Goal: Transaction & Acquisition: Purchase product/service

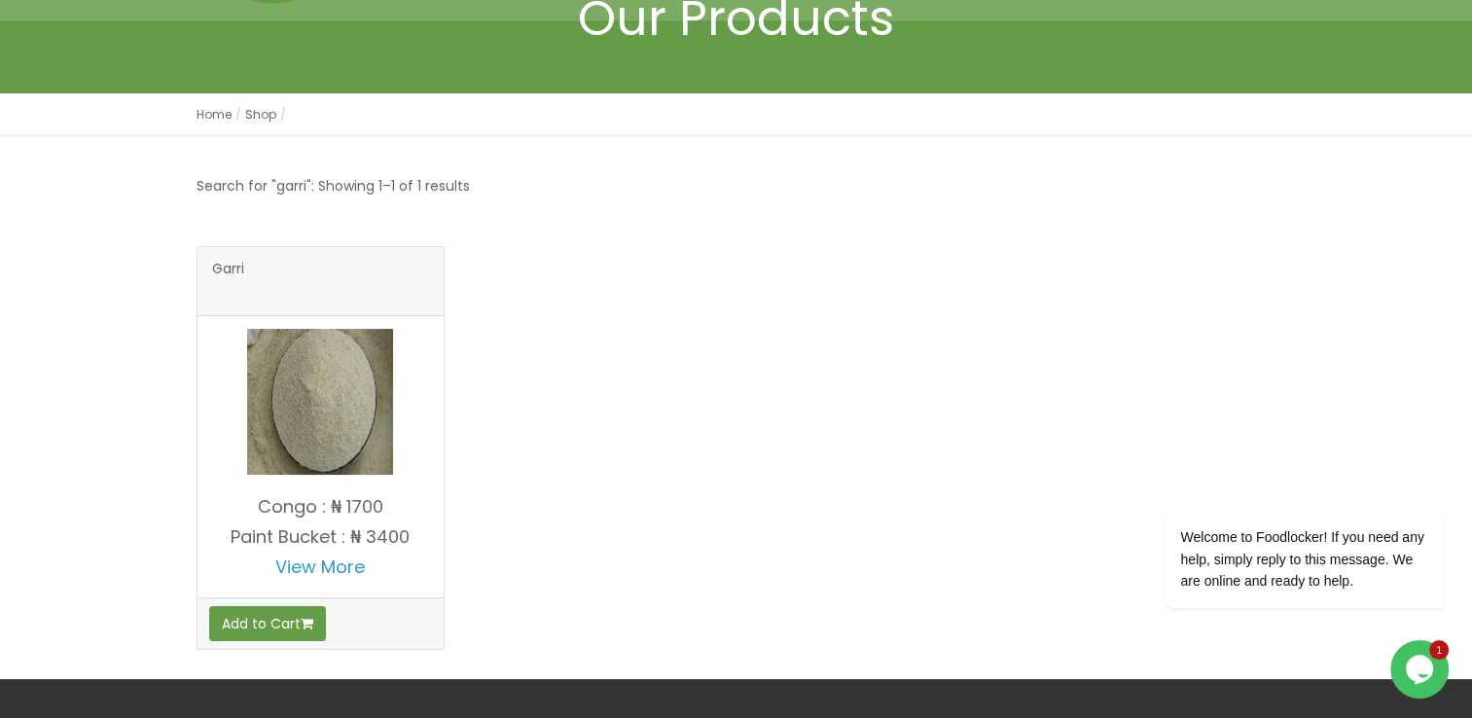
scroll to position [292, 0]
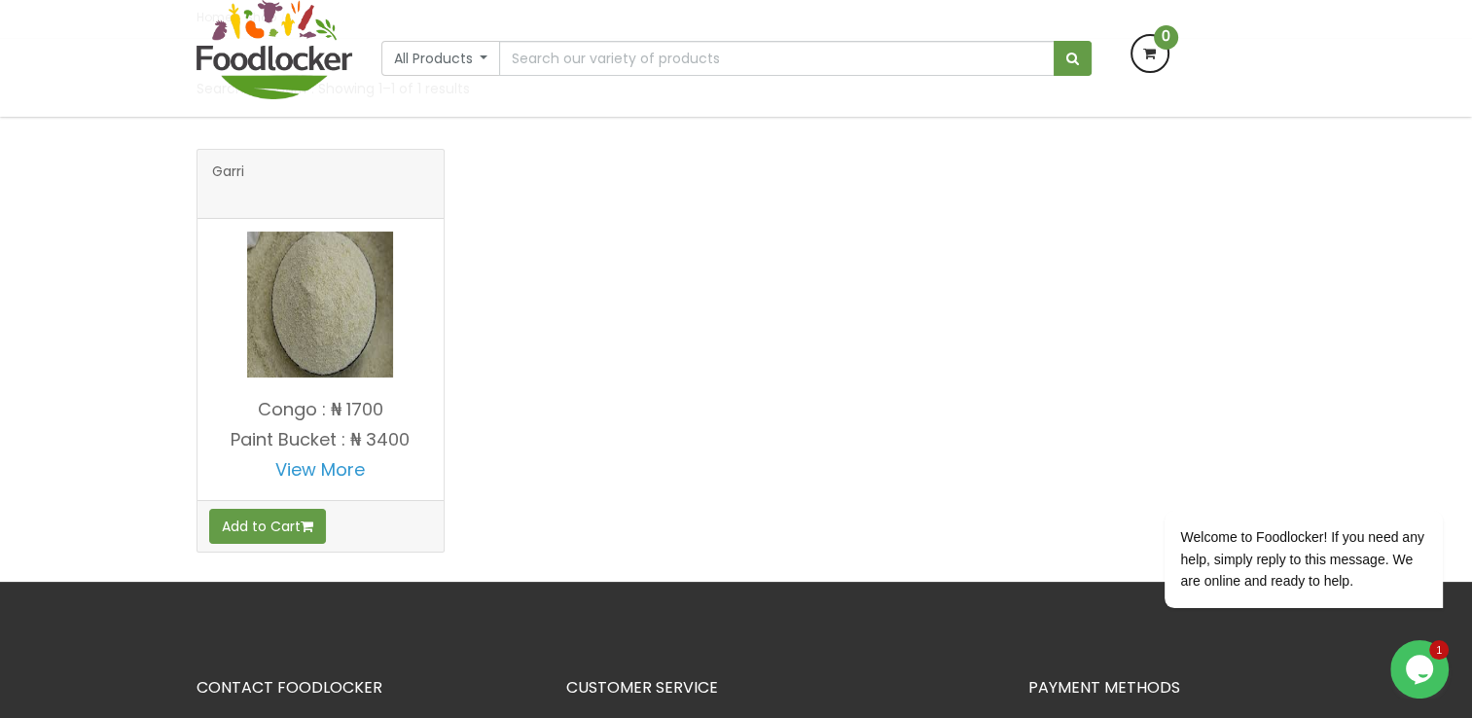
click at [364, 337] on img at bounding box center [320, 305] width 146 height 146
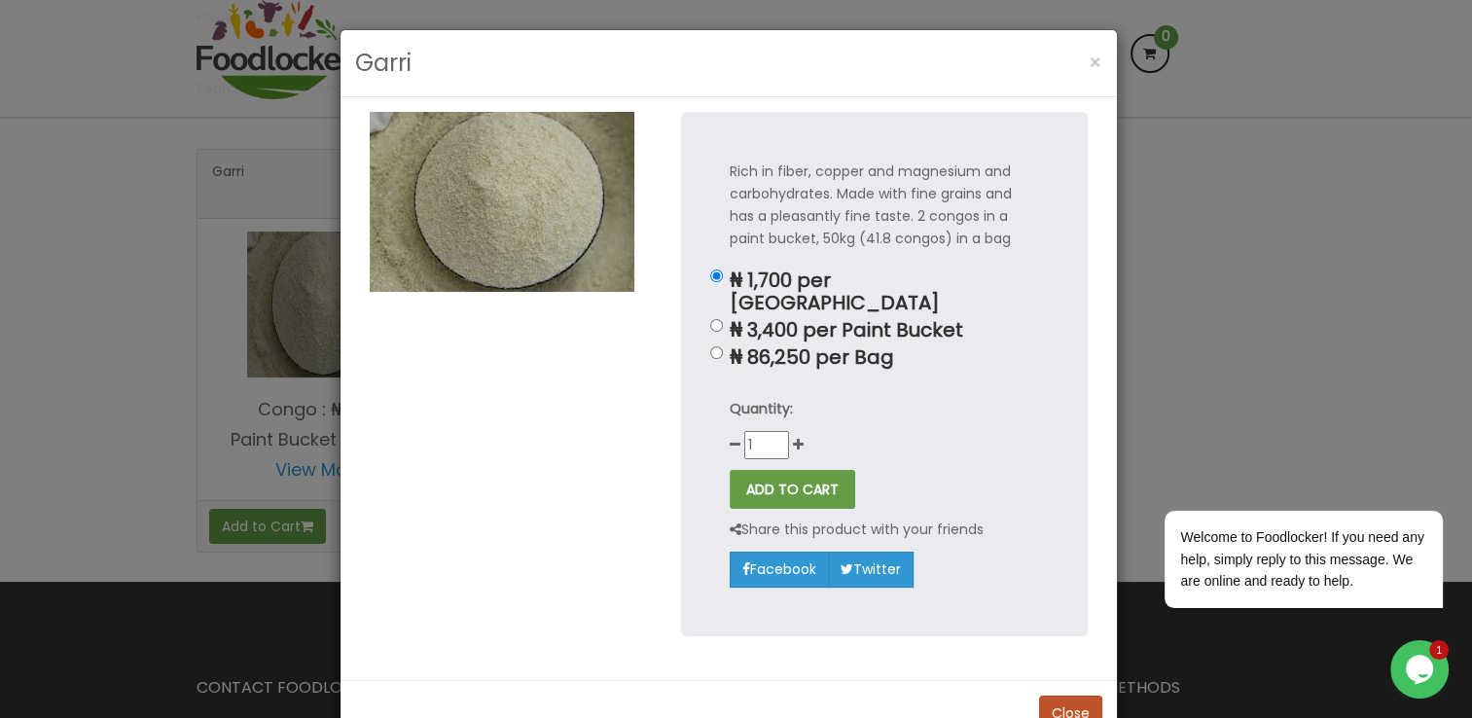
click at [29, 259] on div "Garri × Rich in fiber, copper and magnesium and carbohydrates. Made with fine g…" at bounding box center [736, 359] width 1472 height 718
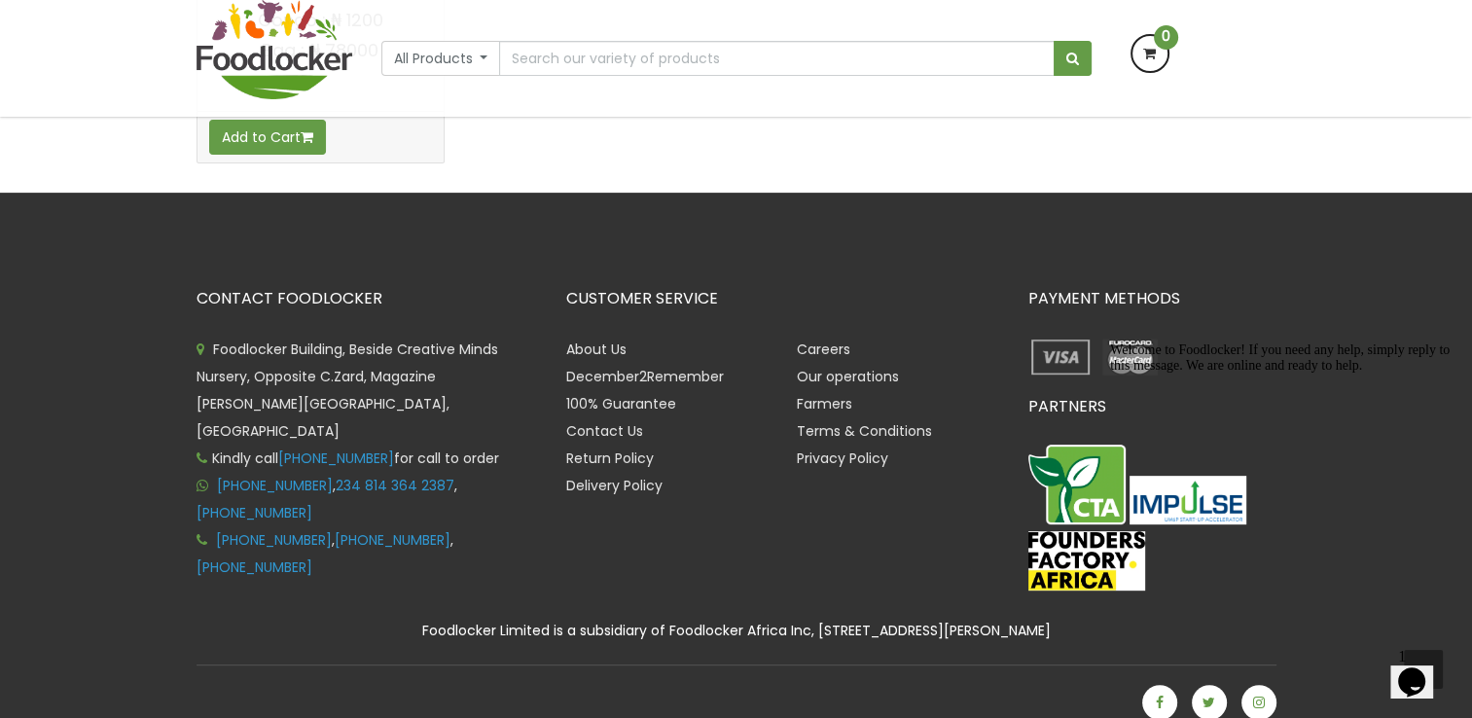
scroll to position [389, 0]
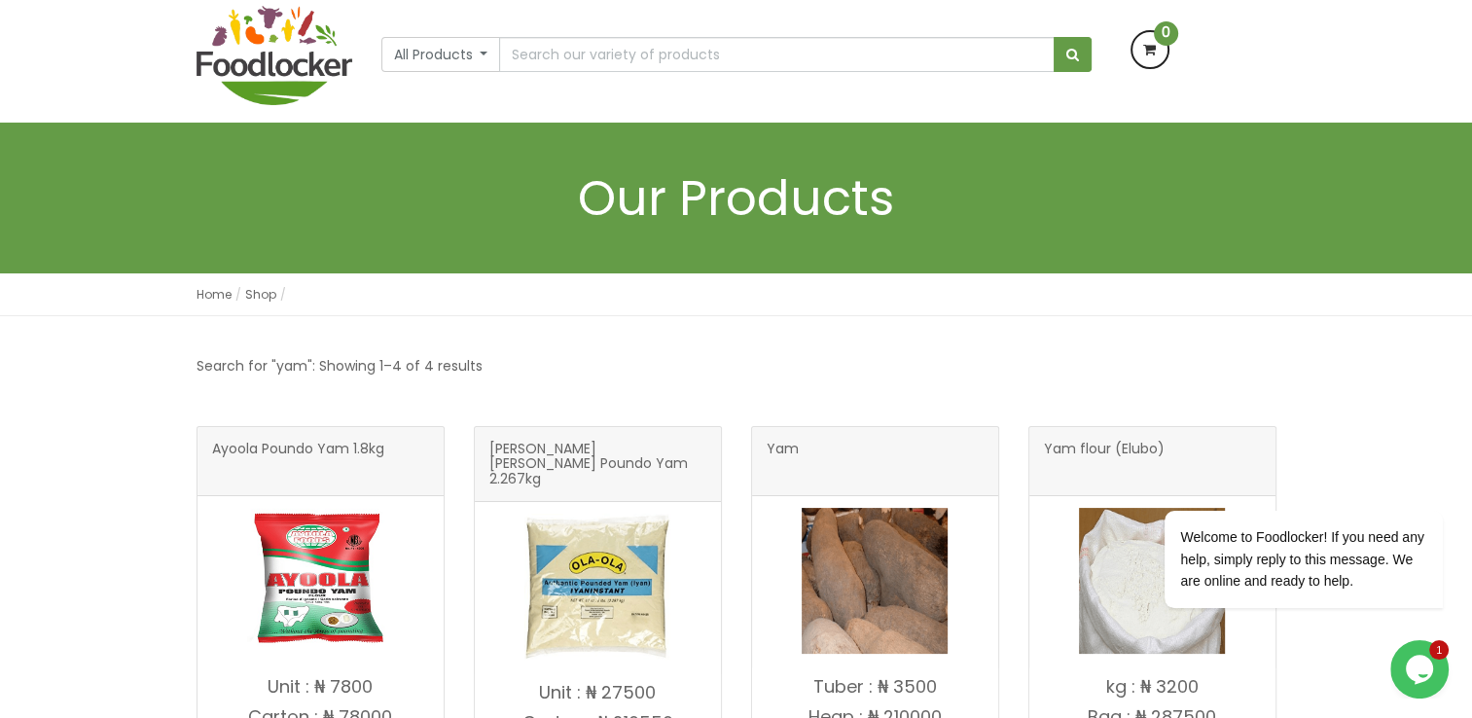
scroll to position [389, 0]
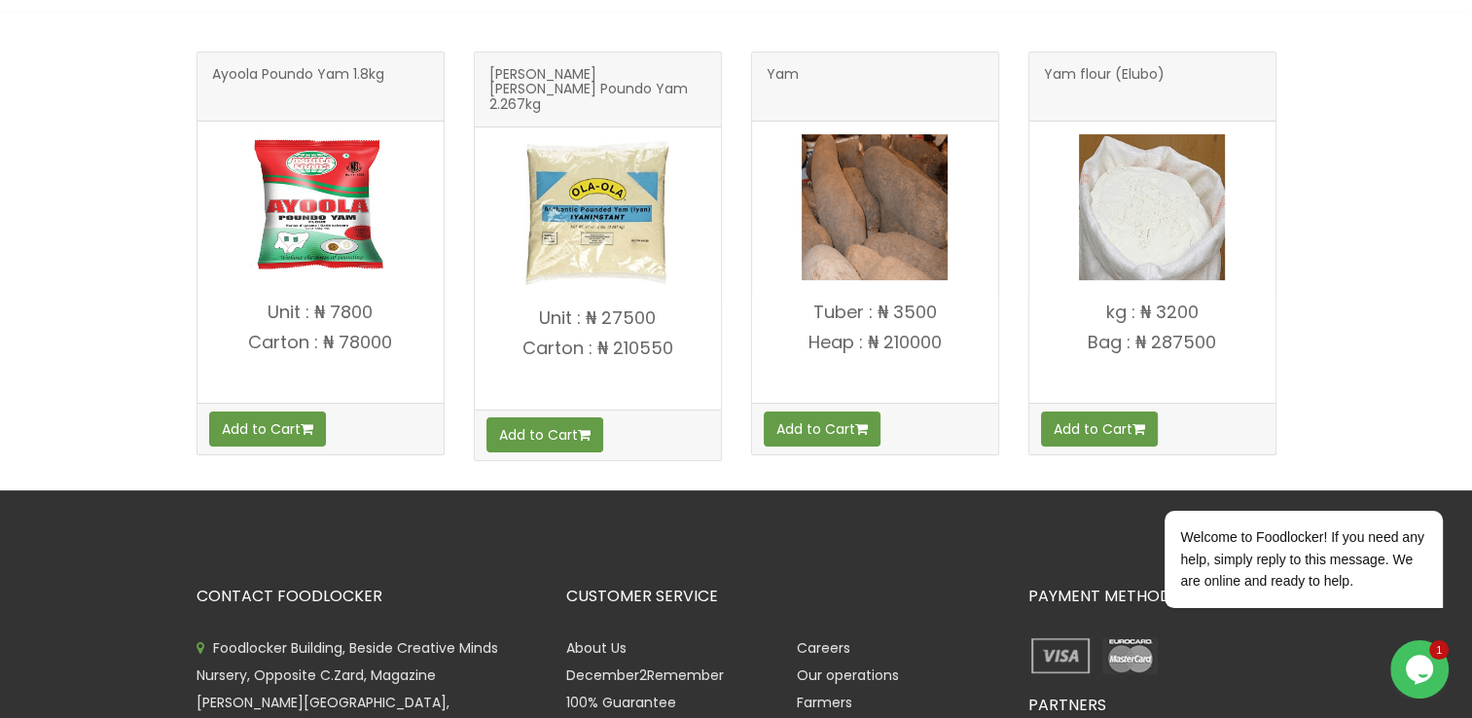
click at [874, 250] on img at bounding box center [875, 207] width 146 height 146
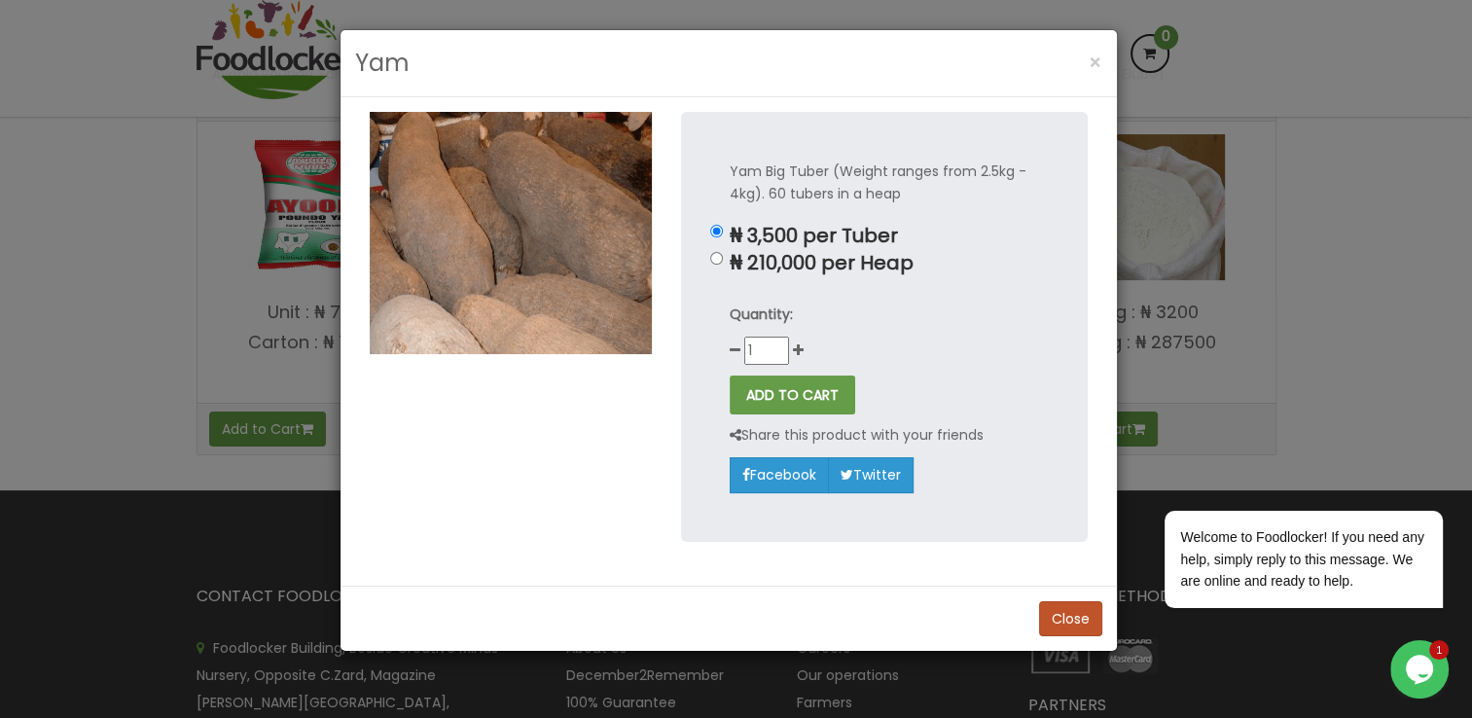
click at [85, 224] on div "Yam × Yam Big Tuber (Weight ranges from 2.5kg - 4kg). 60 tubers in a heap ₦ 3,5…" at bounding box center [736, 359] width 1472 height 718
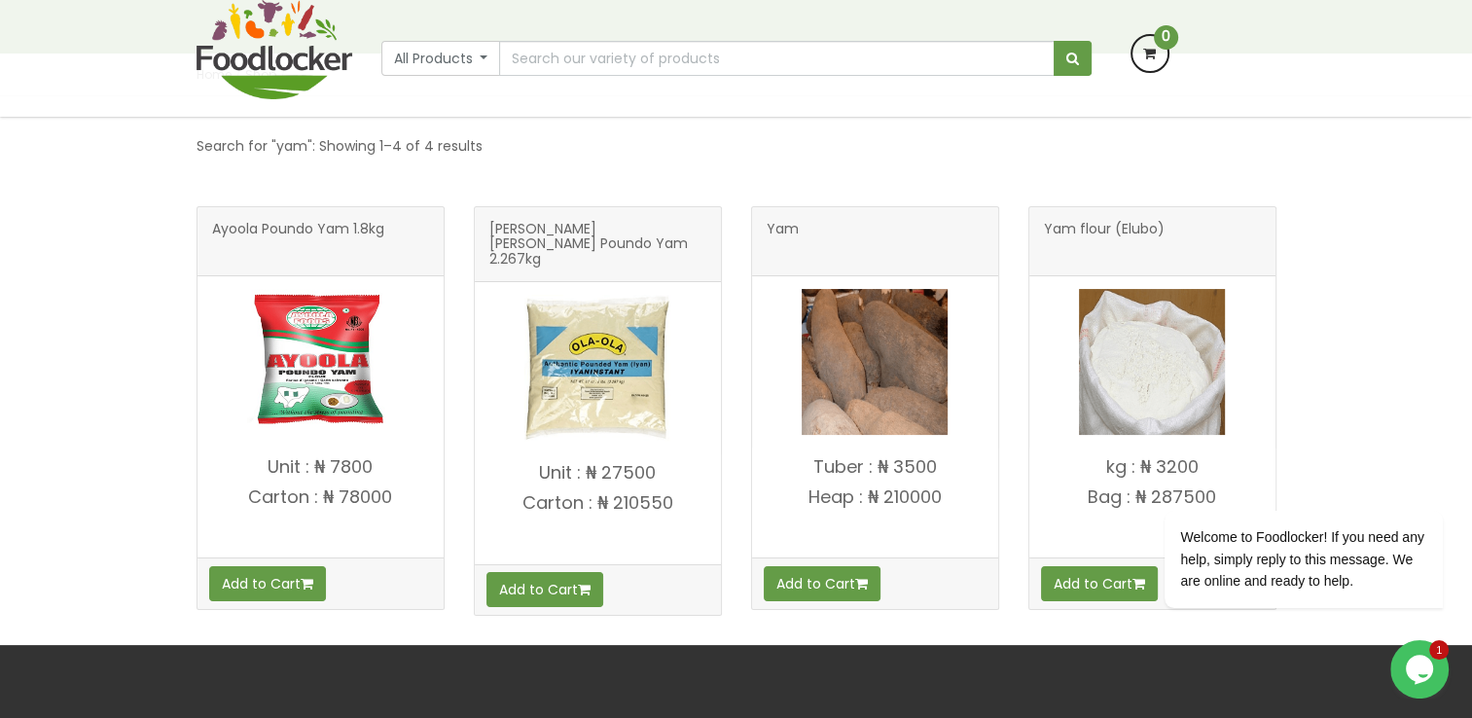
scroll to position [97, 0]
